Goal: Obtain resource: Obtain resource

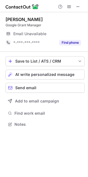
scroll to position [2, 2]
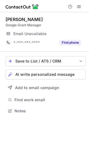
scroll to position [3, 2]
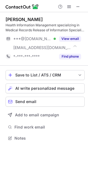
scroll to position [134, 88]
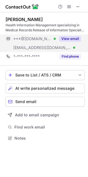
click at [73, 37] on button "View email" at bounding box center [70, 39] width 22 height 6
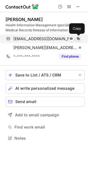
click at [78, 37] on span at bounding box center [78, 39] width 4 height 4
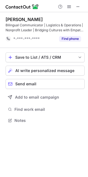
scroll to position [117, 88]
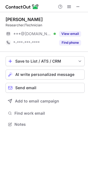
scroll to position [120, 88]
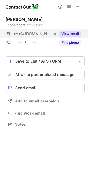
click at [70, 33] on button "View email" at bounding box center [70, 34] width 22 height 6
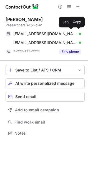
scroll to position [130, 88]
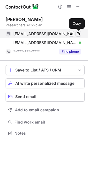
click at [80, 34] on span at bounding box center [78, 34] width 4 height 4
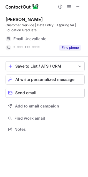
scroll to position [125, 88]
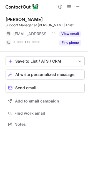
scroll to position [2, 2]
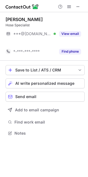
scroll to position [120, 88]
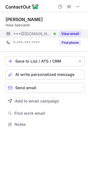
click at [71, 32] on button "View email" at bounding box center [70, 34] width 22 height 6
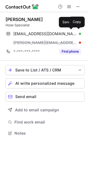
scroll to position [130, 88]
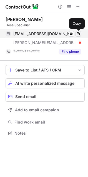
click at [78, 33] on span at bounding box center [78, 34] width 4 height 4
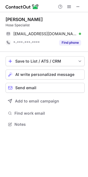
scroll to position [120, 88]
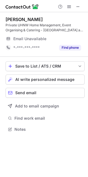
scroll to position [125, 88]
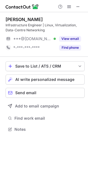
scroll to position [125, 88]
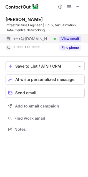
click at [64, 39] on button "View email" at bounding box center [70, 39] width 22 height 6
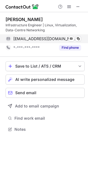
click at [79, 40] on span at bounding box center [78, 39] width 4 height 4
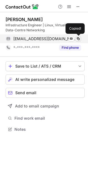
drag, startPoint x: 87, startPoint y: 41, endPoint x: 79, endPoint y: 40, distance: 8.3
click at [79, 40] on span at bounding box center [78, 39] width 4 height 4
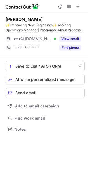
scroll to position [125, 88]
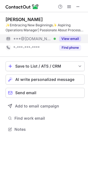
click at [75, 37] on button "View email" at bounding box center [70, 39] width 22 height 6
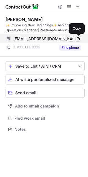
click at [79, 39] on span at bounding box center [78, 39] width 4 height 4
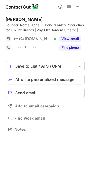
scroll to position [125, 88]
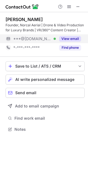
click at [67, 41] on button "View email" at bounding box center [70, 39] width 22 height 6
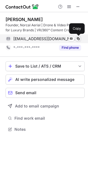
click at [80, 40] on span at bounding box center [78, 39] width 4 height 4
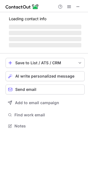
scroll to position [125, 88]
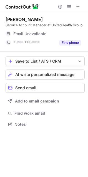
scroll to position [2, 2]
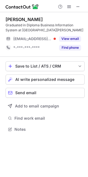
scroll to position [125, 88]
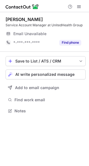
scroll to position [3, 2]
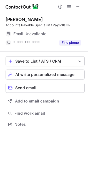
scroll to position [2, 2]
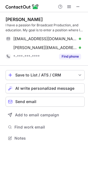
scroll to position [134, 88]
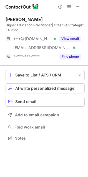
scroll to position [134, 88]
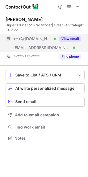
click at [65, 39] on button "View email" at bounding box center [70, 39] width 22 height 6
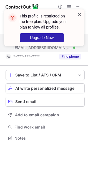
click at [80, 13] on span at bounding box center [79, 15] width 4 height 6
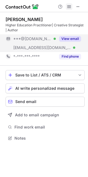
click at [68, 6] on span at bounding box center [69, 6] width 4 height 4
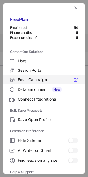
scroll to position [53, 0]
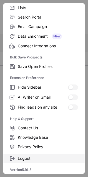
click at [37, 158] on span "Logout" at bounding box center [48, 158] width 60 height 5
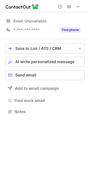
scroll to position [108, 88]
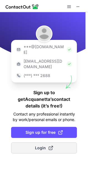
click at [51, 146] on span at bounding box center [51, 148] width 4 height 4
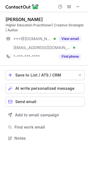
scroll to position [134, 88]
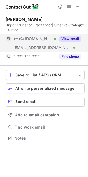
click at [77, 38] on button "View email" at bounding box center [70, 39] width 22 height 6
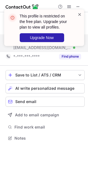
click at [79, 15] on span at bounding box center [79, 15] width 4 height 6
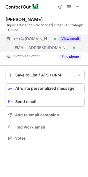
click at [70, 6] on span at bounding box center [69, 6] width 4 height 4
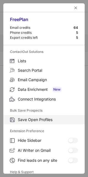
scroll to position [53, 0]
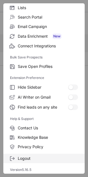
click at [40, 155] on label "Logout" at bounding box center [43, 158] width 81 height 9
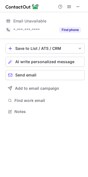
scroll to position [108, 88]
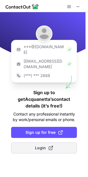
click at [44, 145] on span "Login" at bounding box center [44, 148] width 18 height 6
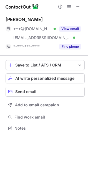
scroll to position [125, 88]
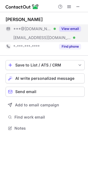
click at [67, 27] on button "View email" at bounding box center [70, 29] width 22 height 6
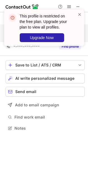
click at [71, 6] on div "This profile is restricted on the free plan. Upgrade your plan to view all prof…" at bounding box center [44, 30] width 89 height 52
click at [79, 12] on span at bounding box center [79, 15] width 4 height 6
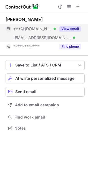
click at [67, 7] on span at bounding box center [69, 6] width 4 height 4
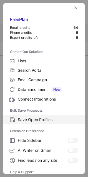
scroll to position [53, 0]
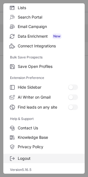
click at [30, 158] on span "Logout" at bounding box center [48, 158] width 60 height 5
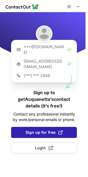
click at [53, 127] on button "Sign up for free" at bounding box center [44, 132] width 66 height 11
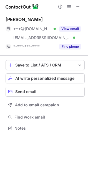
scroll to position [125, 88]
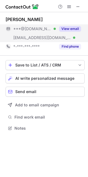
click at [69, 25] on div "View email" at bounding box center [68, 28] width 25 height 9
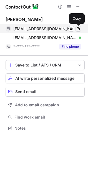
click at [77, 28] on span at bounding box center [78, 29] width 4 height 4
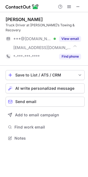
scroll to position [130, 88]
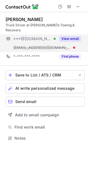
click at [63, 36] on button "View email" at bounding box center [70, 39] width 22 height 6
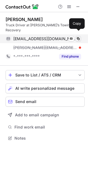
click at [79, 37] on span at bounding box center [78, 39] width 4 height 4
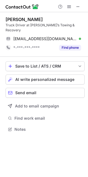
scroll to position [120, 88]
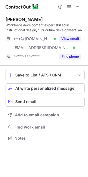
scroll to position [134, 88]
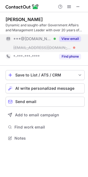
click at [63, 36] on button "View email" at bounding box center [70, 39] width 22 height 6
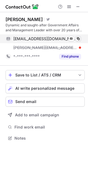
click at [79, 36] on button at bounding box center [78, 39] width 6 height 6
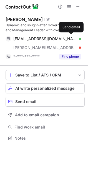
drag, startPoint x: 79, startPoint y: 36, endPoint x: -40, endPoint y: 75, distance: 124.7
click at [0, 75] on html "John Loyer Visit Twitter profile Dynamic and sought-after Government Affairs an…" at bounding box center [44, 88] width 88 height 177
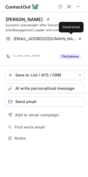
scroll to position [125, 88]
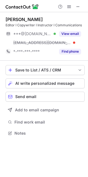
scroll to position [130, 88]
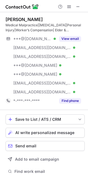
scroll to position [179, 84]
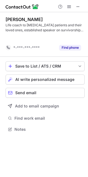
scroll to position [117, 88]
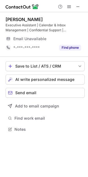
scroll to position [125, 88]
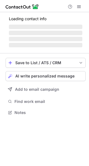
scroll to position [112, 89]
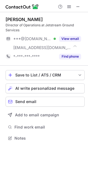
scroll to position [134, 88]
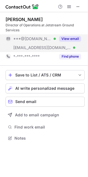
click at [66, 38] on button "View email" at bounding box center [70, 39] width 22 height 6
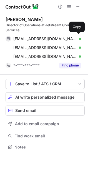
scroll to position [143, 88]
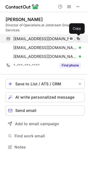
click at [78, 38] on span at bounding box center [78, 39] width 4 height 4
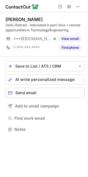
scroll to position [125, 88]
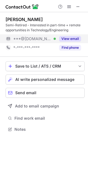
click at [78, 38] on button "View email" at bounding box center [70, 39] width 22 height 6
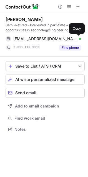
click at [78, 38] on span at bounding box center [78, 39] width 4 height 4
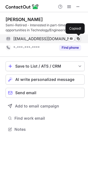
click at [78, 38] on span at bounding box center [78, 39] width 4 height 4
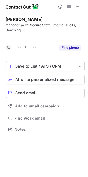
scroll to position [117, 88]
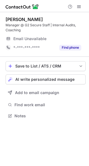
scroll to position [112, 89]
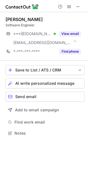
scroll to position [130, 88]
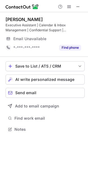
scroll to position [125, 88]
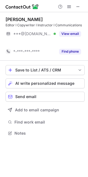
scroll to position [120, 88]
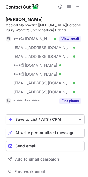
scroll to position [179, 84]
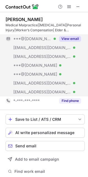
click at [77, 40] on button "View email" at bounding box center [70, 39] width 22 height 6
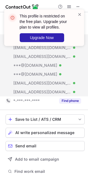
click at [84, 2] on div at bounding box center [44, 6] width 88 height 12
click at [80, 14] on span at bounding box center [79, 15] width 4 height 6
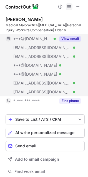
click at [71, 8] on span at bounding box center [69, 6] width 4 height 4
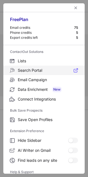
scroll to position [53, 0]
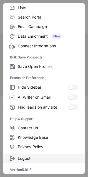
click at [21, 156] on span "Logout" at bounding box center [48, 158] width 60 height 5
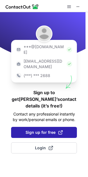
click at [51, 130] on span "Sign up for free" at bounding box center [44, 133] width 37 height 6
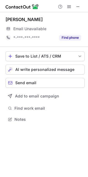
scroll to position [2, 2]
click at [72, 7] on button at bounding box center [69, 6] width 7 height 7
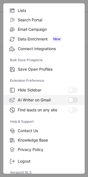
scroll to position [52, 0]
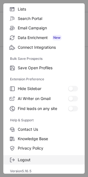
click at [37, 158] on span "Logout" at bounding box center [48, 160] width 60 height 5
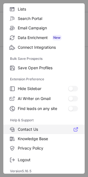
scroll to position [107, 88]
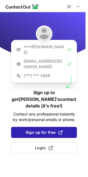
click at [45, 130] on span "Sign up for free" at bounding box center [44, 133] width 37 height 6
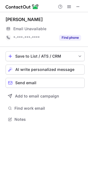
scroll to position [2, 2]
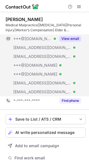
scroll to position [165, 85]
click at [71, 40] on button "View email" at bounding box center [70, 39] width 22 height 6
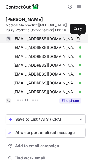
click at [79, 38] on span at bounding box center [78, 39] width 4 height 4
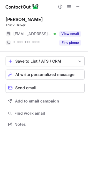
scroll to position [2, 2]
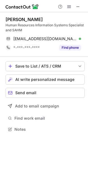
scroll to position [125, 88]
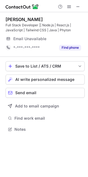
scroll to position [125, 88]
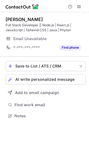
scroll to position [112, 89]
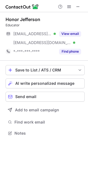
scroll to position [130, 88]
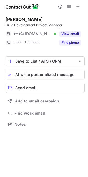
scroll to position [120, 88]
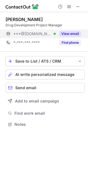
click at [73, 31] on button "View email" at bounding box center [70, 34] width 22 height 6
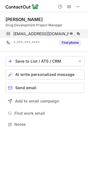
click at [81, 33] on div "[EMAIL_ADDRESS][DOMAIN_NAME] Verified Send email Copy" at bounding box center [43, 33] width 75 height 9
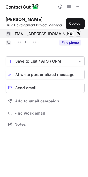
click at [80, 33] on span at bounding box center [78, 34] width 4 height 4
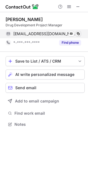
click at [80, 33] on span at bounding box center [78, 34] width 4 height 4
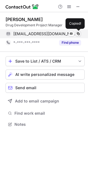
click at [80, 33] on span at bounding box center [78, 34] width 4 height 4
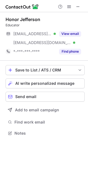
scroll to position [130, 88]
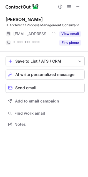
scroll to position [2, 2]
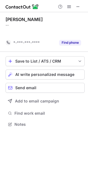
scroll to position [3, 2]
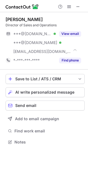
scroll to position [138, 88]
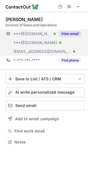
click at [73, 31] on button "View email" at bounding box center [70, 34] width 22 height 6
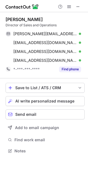
scroll to position [147, 88]
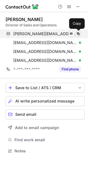
click at [81, 33] on button at bounding box center [78, 34] width 6 height 6
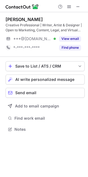
scroll to position [125, 88]
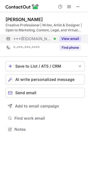
click at [77, 37] on button "View email" at bounding box center [70, 39] width 22 height 6
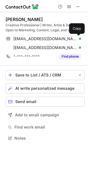
scroll to position [134, 88]
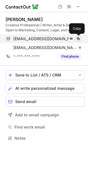
click at [76, 38] on span at bounding box center [78, 39] width 4 height 4
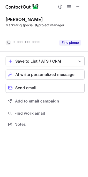
scroll to position [3, 2]
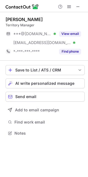
scroll to position [130, 88]
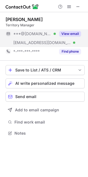
click at [60, 34] on button "View email" at bounding box center [70, 34] width 22 height 6
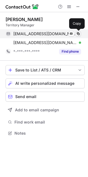
click at [79, 33] on span at bounding box center [78, 34] width 4 height 4
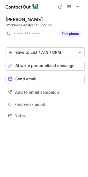
scroll to position [3, 2]
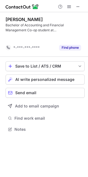
scroll to position [117, 88]
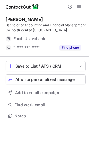
scroll to position [112, 89]
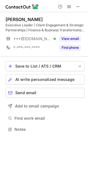
scroll to position [125, 88]
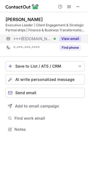
click at [65, 38] on button "View email" at bounding box center [70, 39] width 22 height 6
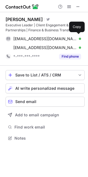
scroll to position [134, 88]
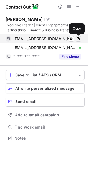
click at [78, 38] on span at bounding box center [78, 39] width 4 height 4
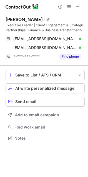
drag, startPoint x: 78, startPoint y: 38, endPoint x: -71, endPoint y: 107, distance: 163.3
click at [0, 107] on html "Desiree Grillo Martinez Visit Twitter profile Executive Leader | Client Engagem…" at bounding box center [44, 88] width 88 height 177
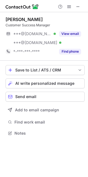
scroll to position [130, 88]
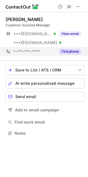
click at [66, 50] on button "Find phone" at bounding box center [70, 52] width 22 height 6
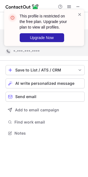
click at [71, 36] on div "This profile is restricted on the free plan. Upgrade your plan to view all prof…" at bounding box center [48, 27] width 56 height 29
click at [81, 12] on span at bounding box center [79, 15] width 4 height 6
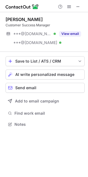
scroll to position [120, 88]
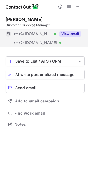
click at [71, 32] on button "View email" at bounding box center [70, 34] width 22 height 6
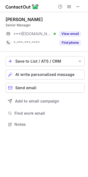
scroll to position [120, 88]
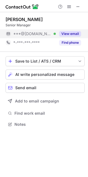
click at [71, 32] on button "View email" at bounding box center [70, 34] width 22 height 6
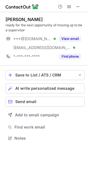
scroll to position [134, 88]
click at [70, 38] on button "View email" at bounding box center [70, 39] width 22 height 6
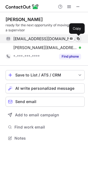
click at [79, 37] on span at bounding box center [78, 39] width 4 height 4
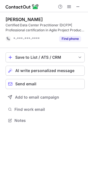
scroll to position [117, 88]
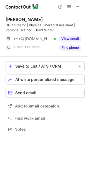
scroll to position [125, 88]
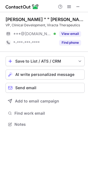
scroll to position [2, 2]
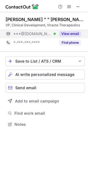
click at [75, 34] on button "View email" at bounding box center [70, 34] width 22 height 6
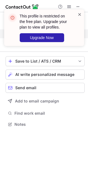
click at [78, 12] on span at bounding box center [79, 15] width 4 height 6
